Goal: Information Seeking & Learning: Learn about a topic

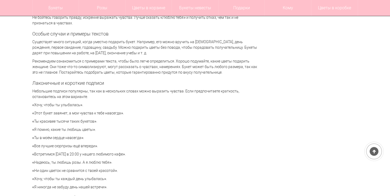
scroll to position [1192, 0]
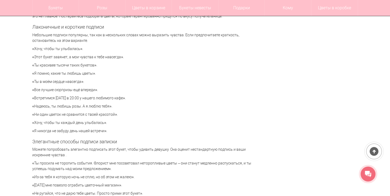
drag, startPoint x: 128, startPoint y: 57, endPoint x: 32, endPoint y: 57, distance: 96.7
click at [85, 148] on p "Можете попробовать элегантно подписать этот букет, чтобы удивить девушку. Она о…" at bounding box center [144, 152] width 225 height 11
drag, startPoint x: 31, startPoint y: 50, endPoint x: 118, endPoint y: 129, distance: 117.8
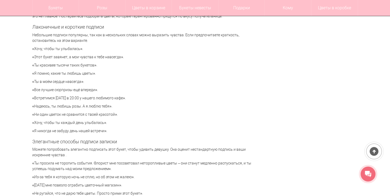
copy div "«Хочу, чтобы ты улыбалась». «Этот букет завянет, а мои чувства к тебе навсегда»…"
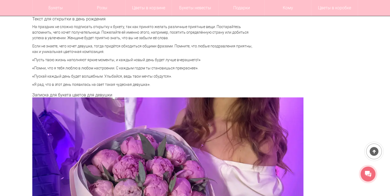
scroll to position [1378, 0]
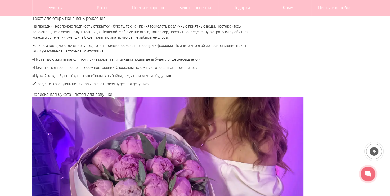
click at [59, 74] on p "«Пускай каждый день будет волшебным. Улыбайся, ведь твои мечты сбудутся»." at bounding box center [144, 76] width 225 height 6
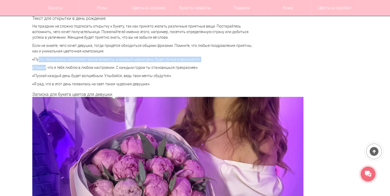
drag, startPoint x: 30, startPoint y: 59, endPoint x: 40, endPoint y: 68, distance: 14.4
click at [40, 68] on div "Цветы [GEOGRAPHIC_DATA] Статьи Что написать в открытке или записке к букету? Чт…" at bounding box center [195, 35] width 334 height 2712
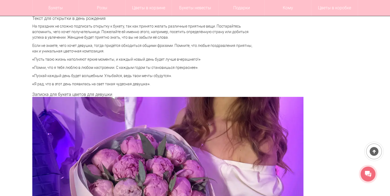
click at [110, 76] on p "«Пускай каждый день будет волшебным. Улыбайся, ведь твои мечты сбудутся»." at bounding box center [144, 76] width 225 height 6
drag, startPoint x: 165, startPoint y: 85, endPoint x: 47, endPoint y: 85, distance: 118.4
click at [47, 85] on p "«Я рад, что в этот день появилась на свет такая чудесная девушка»." at bounding box center [144, 84] width 225 height 6
drag, startPoint x: 30, startPoint y: 60, endPoint x: 215, endPoint y: 58, distance: 185.7
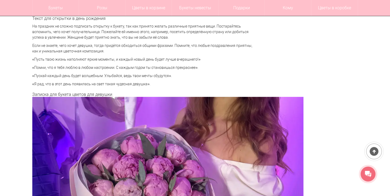
click at [215, 58] on div "Цветы [GEOGRAPHIC_DATA] Статьи Что написать в открытке или записке к букету? Чт…" at bounding box center [195, 35] width 334 height 2712
copy p "«Пусть твою жизнь наполняют яркие моменты, и каждый новый день будет лучше вчер…"
click at [112, 81] on p "«Я рад, что в этот день появилась на свет такая чудесная девушка»." at bounding box center [144, 84] width 225 height 6
drag, startPoint x: 179, startPoint y: 75, endPoint x: 32, endPoint y: 75, distance: 147.3
click at [32, 75] on p "«Пускай каждый день будет волшебным. Улыбайся, ведь твои мечты сбудутся»." at bounding box center [144, 76] width 225 height 6
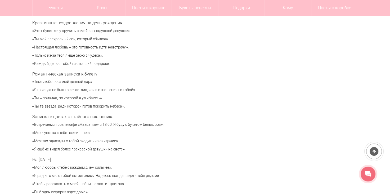
click at [91, 83] on p "«Твоя любовь самый ценный дар»." at bounding box center [144, 82] width 225 height 6
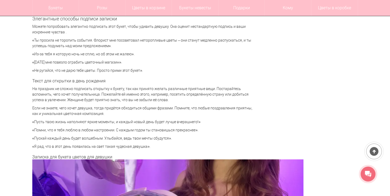
scroll to position [1298, 0]
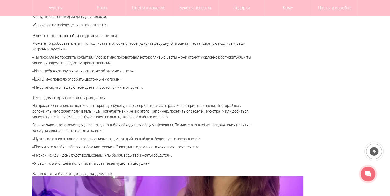
drag, startPoint x: 153, startPoint y: 88, endPoint x: 35, endPoint y: 75, distance: 118.3
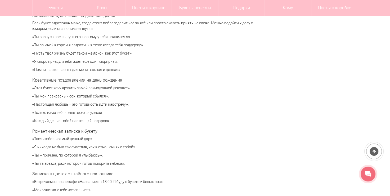
scroll to position [1775, 0]
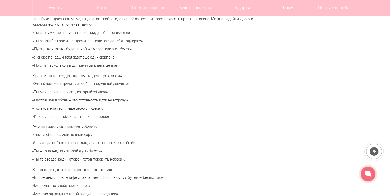
click at [167, 92] on p "«Ты мой прекрасный сон, который сбылся»." at bounding box center [144, 92] width 225 height 6
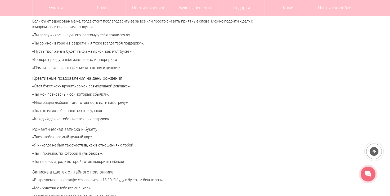
scroll to position [1748, 0]
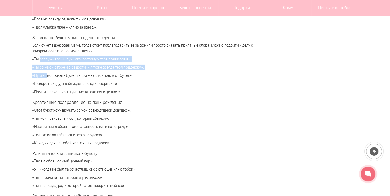
drag, startPoint x: 33, startPoint y: 57, endPoint x: 42, endPoint y: 73, distance: 18.0
click at [35, 62] on p "«Ты заслуживаешь лучшего, поэтому у тебя появился я»." at bounding box center [144, 59] width 225 height 6
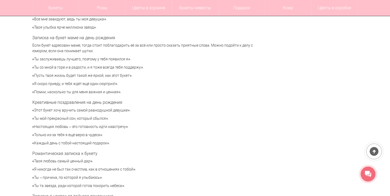
drag, startPoint x: 31, startPoint y: 58, endPoint x: 124, endPoint y: 90, distance: 98.1
copy div "«Ты заслуживаешь лучшего, поэтому у тебя появился я». «Ты со мной в горе и в ра…"
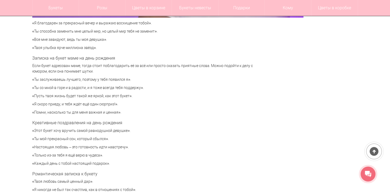
scroll to position [1695, 0]
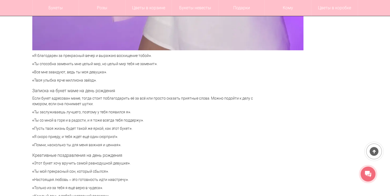
drag, startPoint x: 116, startPoint y: 81, endPoint x: 104, endPoint y: 81, distance: 11.4
click at [104, 81] on p "«Твоя улыбка ярче миллиона звёзд»." at bounding box center [144, 81] width 225 height 6
drag, startPoint x: 105, startPoint y: 80, endPoint x: 28, endPoint y: 83, distance: 77.7
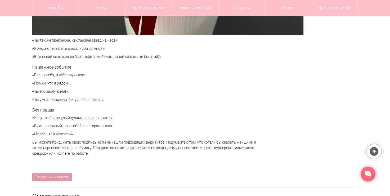
scroll to position [2278, 0]
